Goal: Information Seeking & Learning: Find specific fact

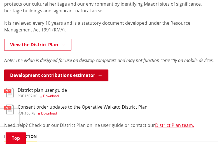
scroll to position [145, 0]
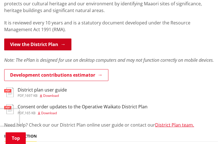
click at [54, 43] on link "View the District Plan" at bounding box center [37, 44] width 67 height 12
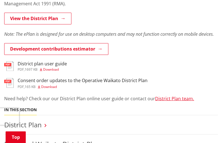
scroll to position [175, 0]
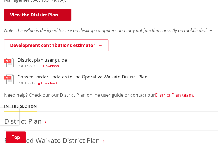
click at [45, 12] on link "View the District Plan" at bounding box center [37, 15] width 67 height 12
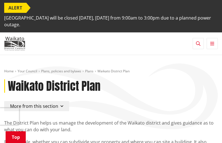
scroll to position [175, 0]
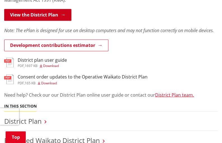
click at [40, 15] on link "View the District Plan" at bounding box center [37, 15] width 67 height 12
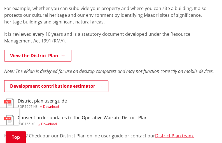
scroll to position [133, 0]
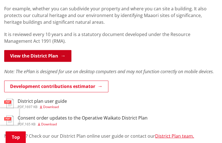
click at [52, 55] on link "View the District Plan" at bounding box center [37, 56] width 67 height 12
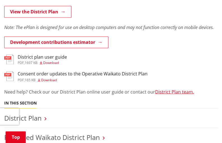
scroll to position [179, 0]
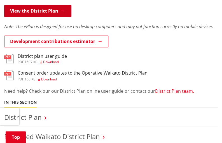
click at [43, 12] on link "View the District Plan" at bounding box center [37, 11] width 67 height 12
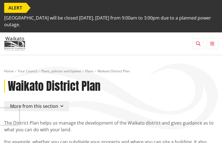
scroll to position [0, 0]
click at [197, 43] on icon "button" at bounding box center [198, 43] width 4 height 4
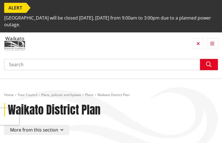
click at [121, 65] on input "Search" at bounding box center [111, 64] width 214 height 11
type input "schedule 25C"
click at [197, 44] on icon "button" at bounding box center [198, 43] width 3 height 4
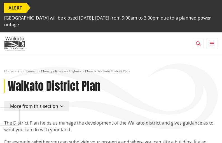
click at [196, 43] on icon "button" at bounding box center [198, 43] width 4 height 4
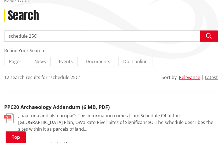
scroll to position [69, 0]
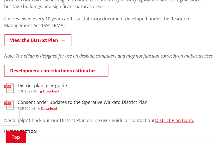
scroll to position [149, 0]
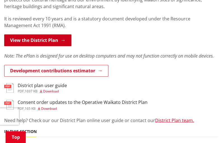
click at [55, 41] on link "View the District Plan" at bounding box center [37, 40] width 67 height 12
